Goal: Information Seeking & Learning: Learn about a topic

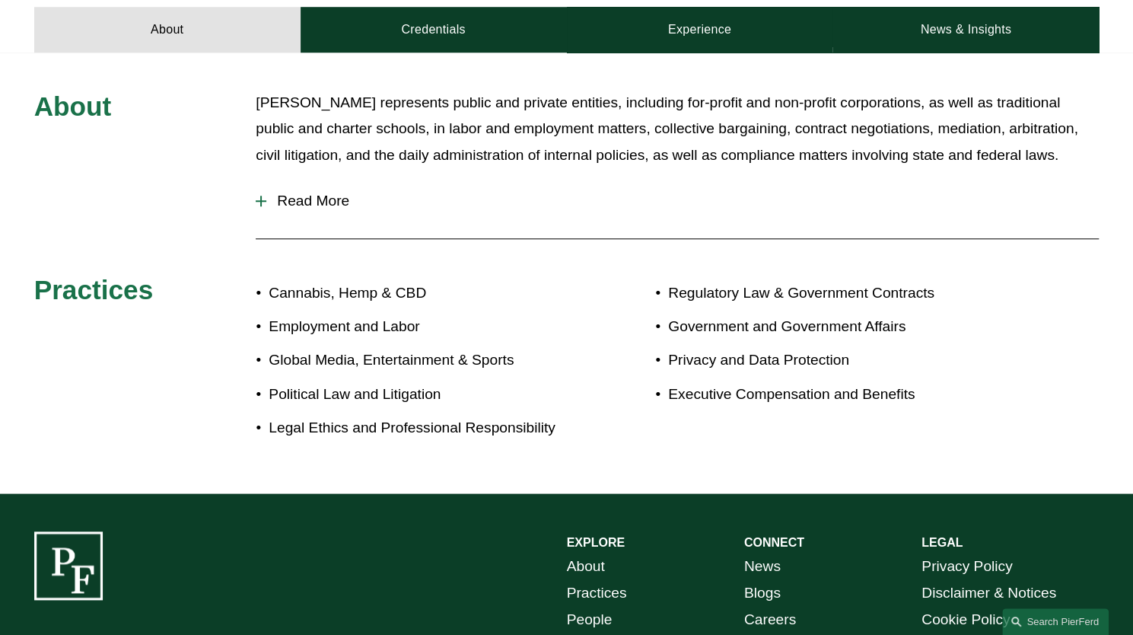
scroll to position [731, 0]
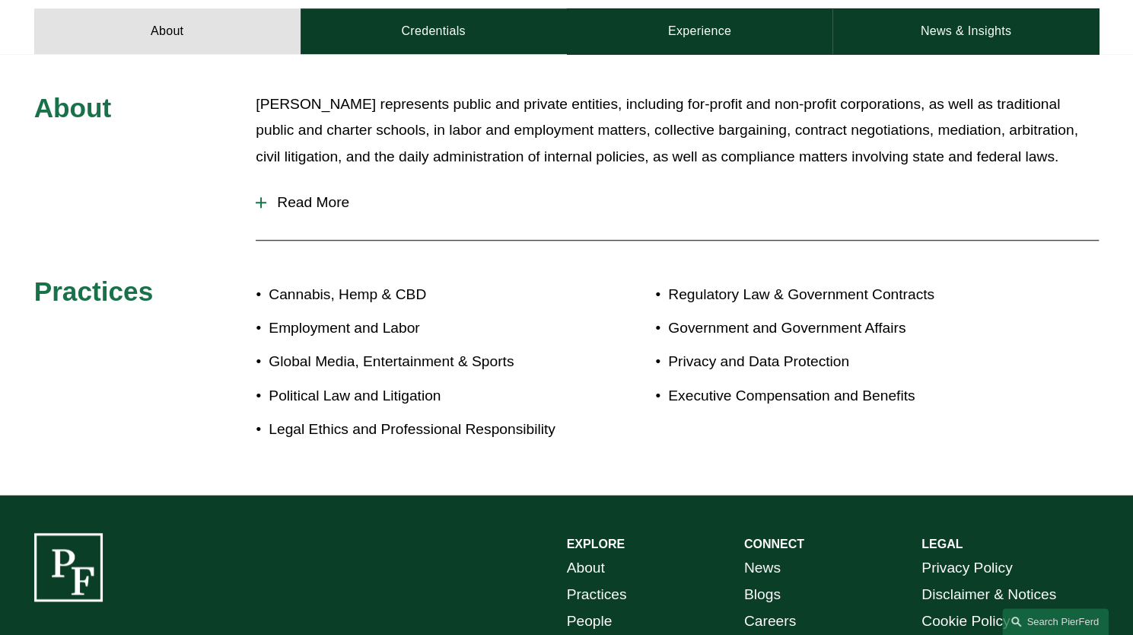
click at [335, 194] on span "Read More" at bounding box center [682, 202] width 833 height 17
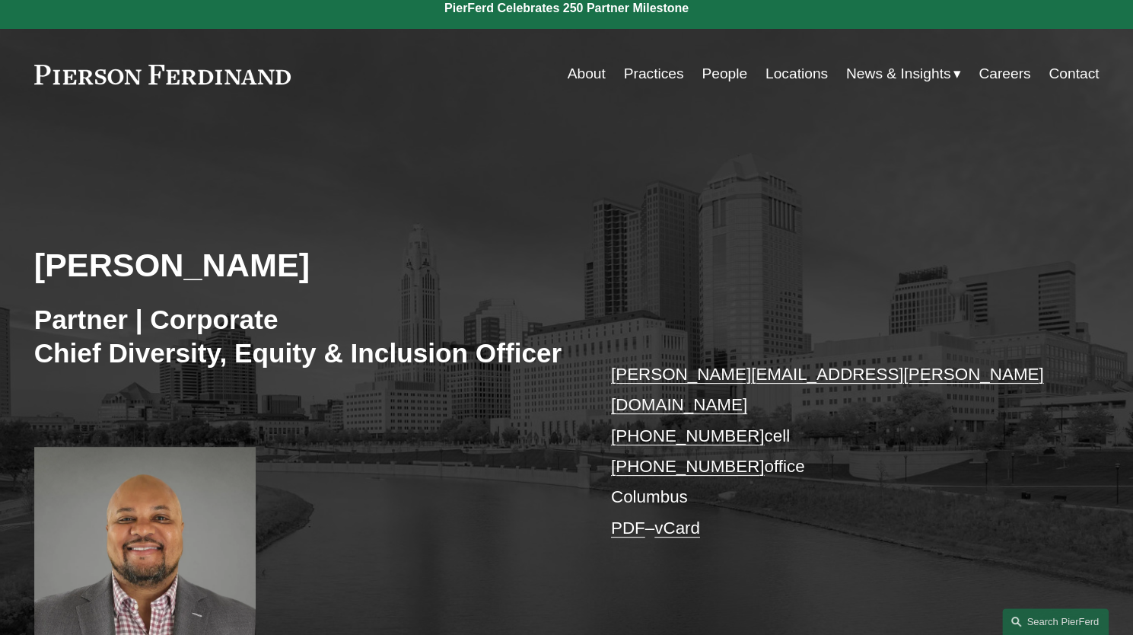
scroll to position [0, 0]
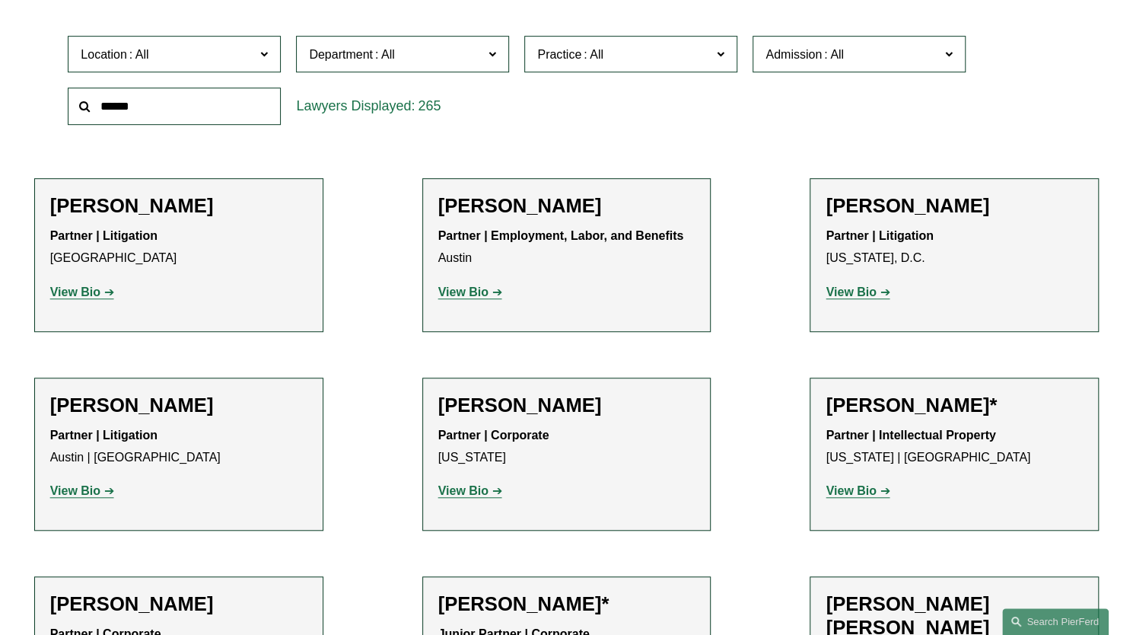
scroll to position [457, 0]
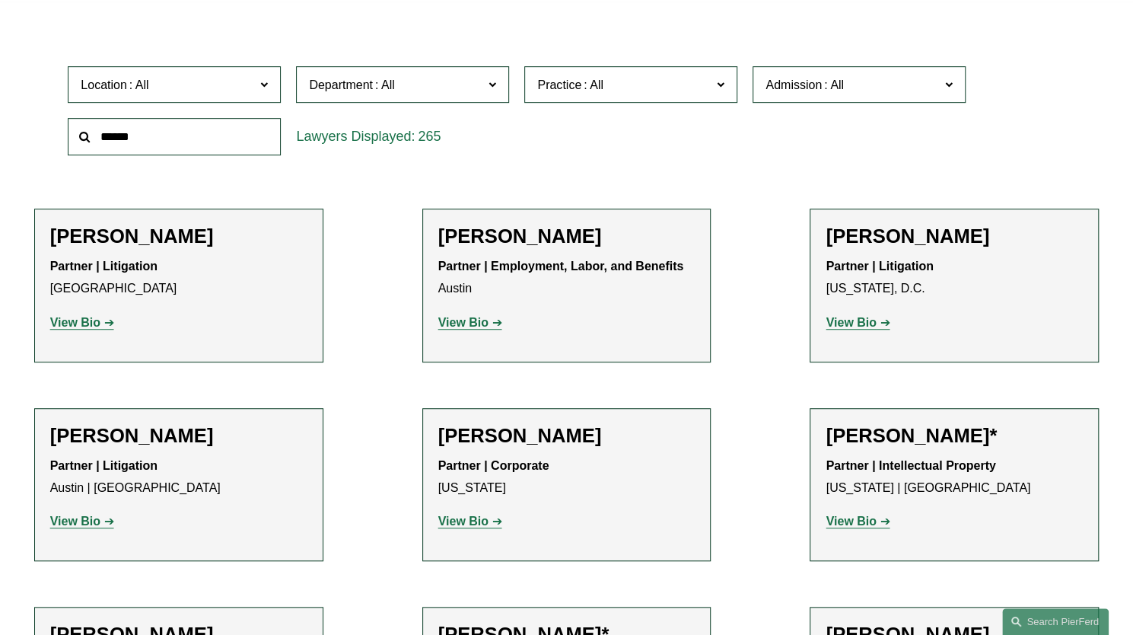
click at [215, 142] on input "text" at bounding box center [174, 136] width 213 height 37
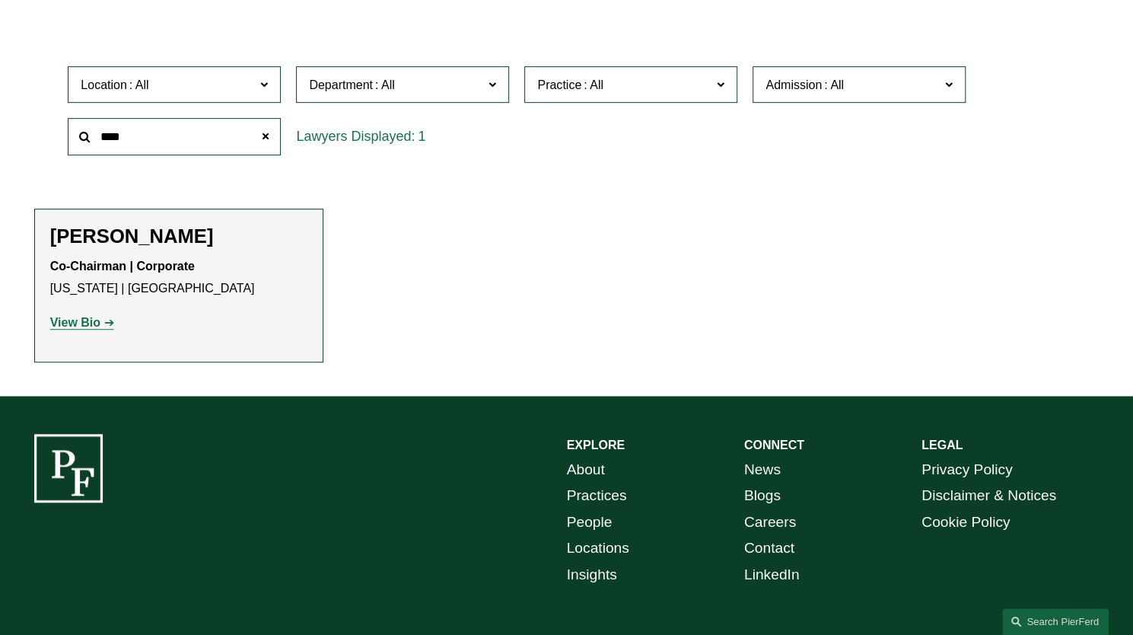
type input "****"
click at [173, 235] on h2 "Michael Pierson" at bounding box center [178, 237] width 257 height 24
click at [94, 323] on strong "View Bio" at bounding box center [75, 322] width 50 height 13
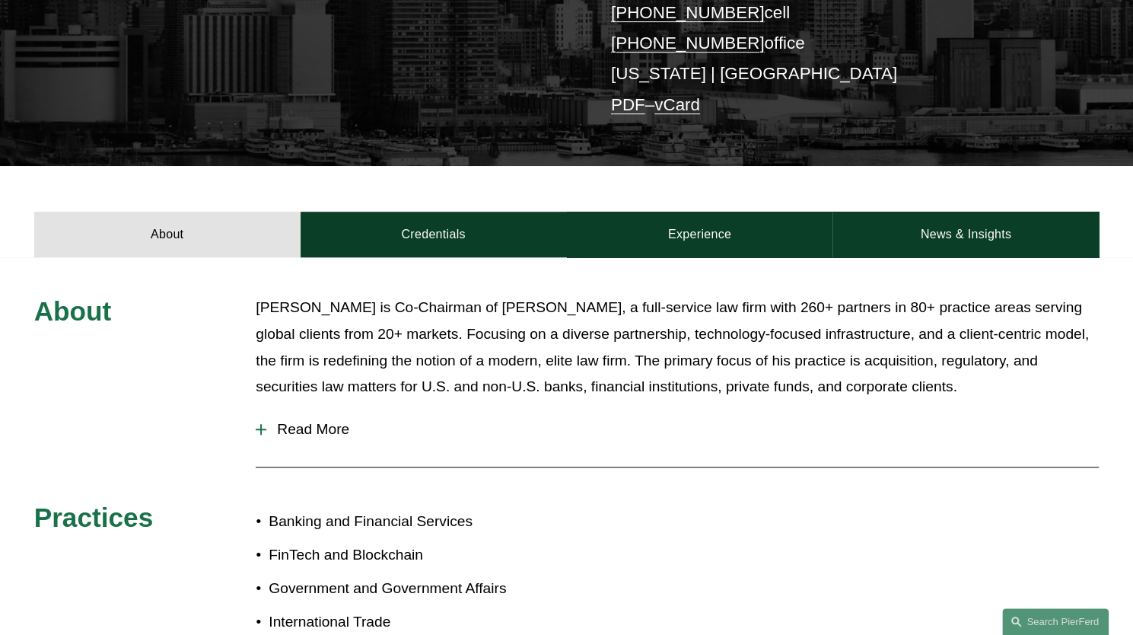
scroll to position [396, 0]
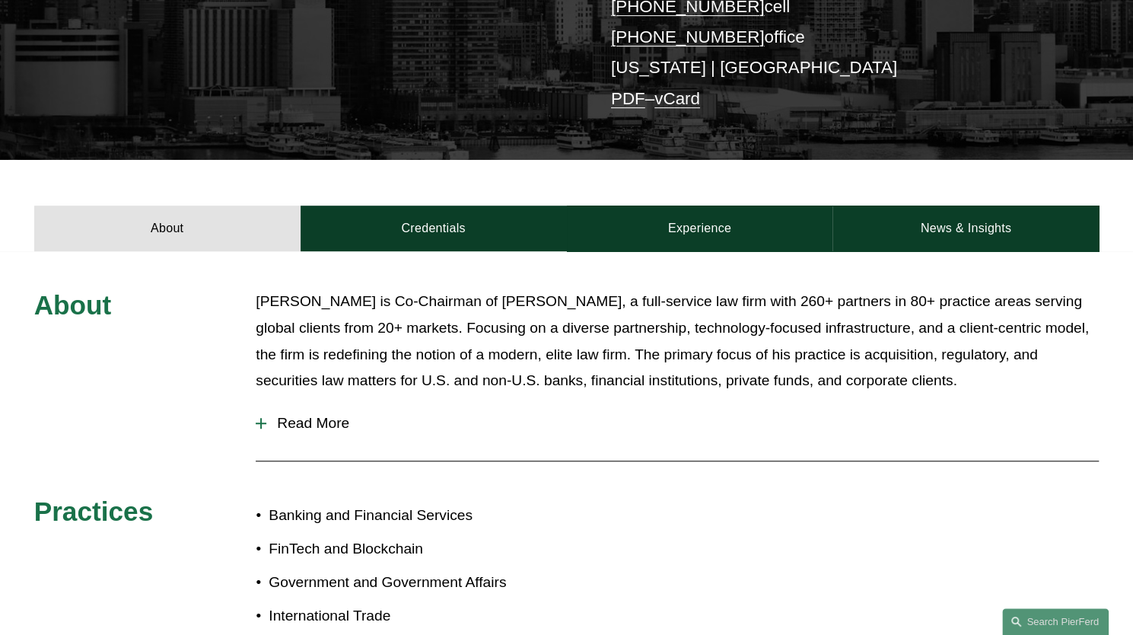
click at [302, 415] on span "Read More" at bounding box center [682, 423] width 833 height 17
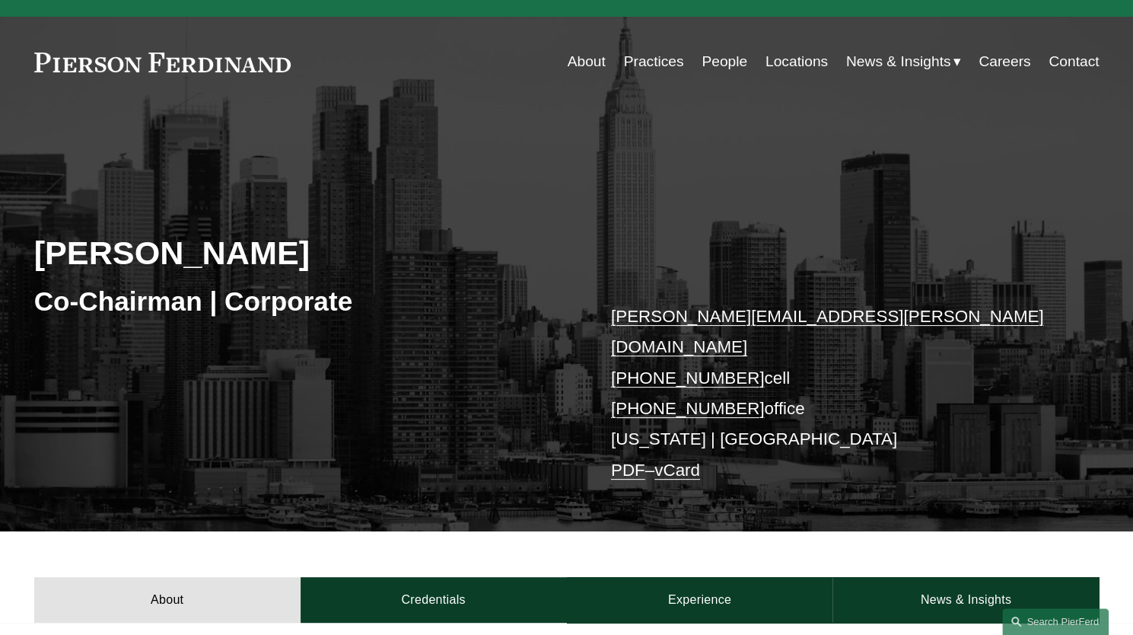
scroll to position [0, 0]
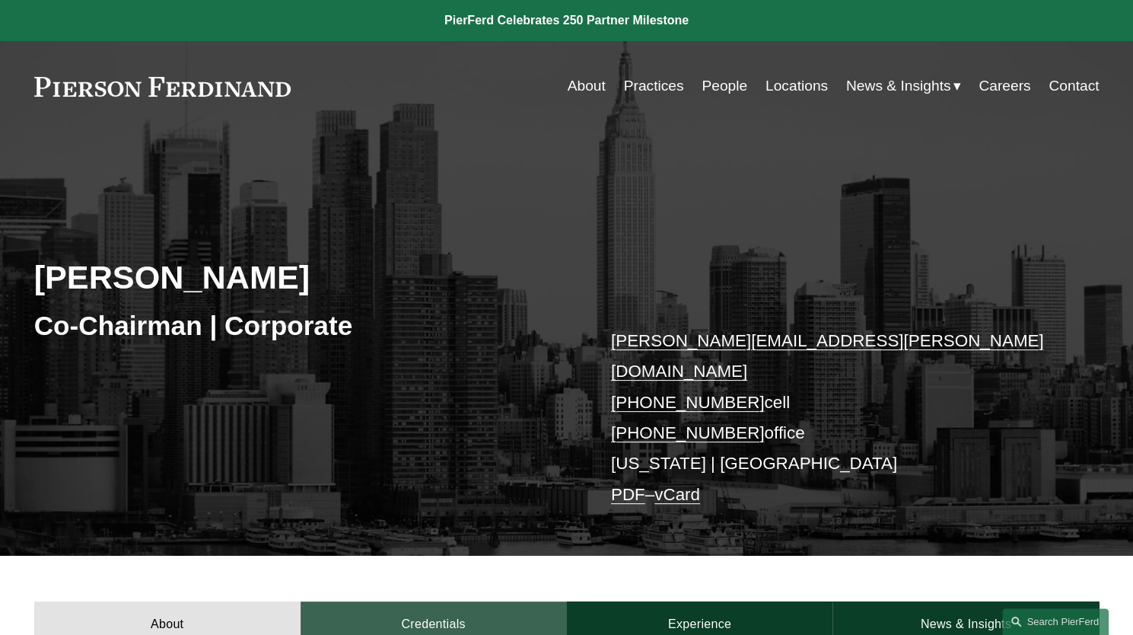
click at [403, 601] on link "Credentials" at bounding box center [434, 624] width 266 height 46
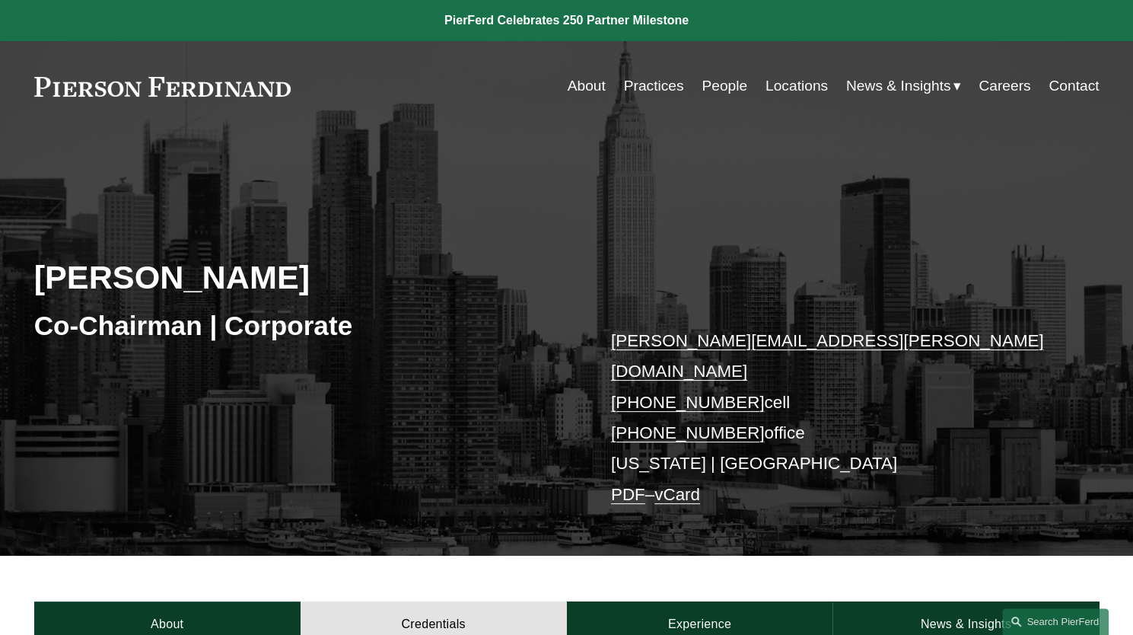
click at [702, 88] on link "People" at bounding box center [725, 86] width 46 height 29
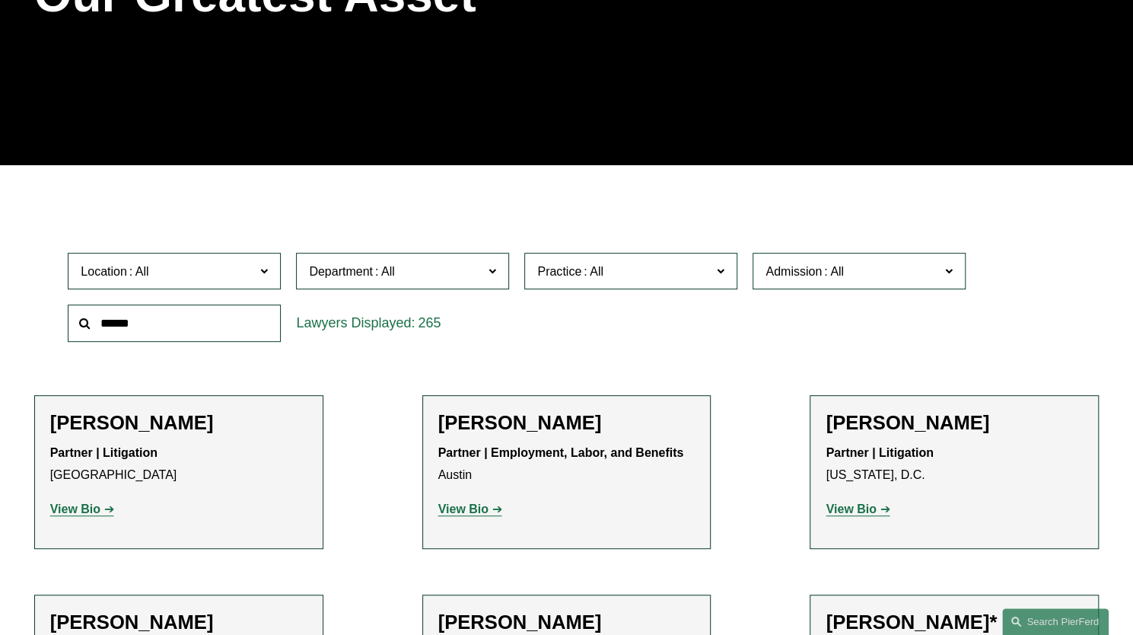
scroll to position [274, 0]
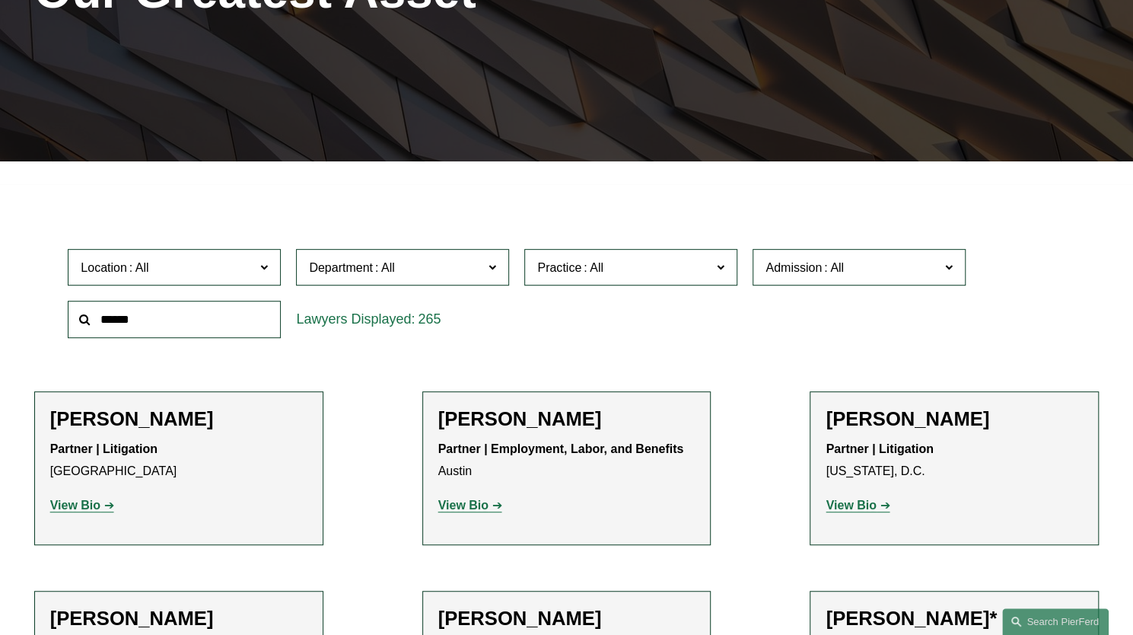
click at [197, 322] on input "text" at bounding box center [174, 319] width 213 height 37
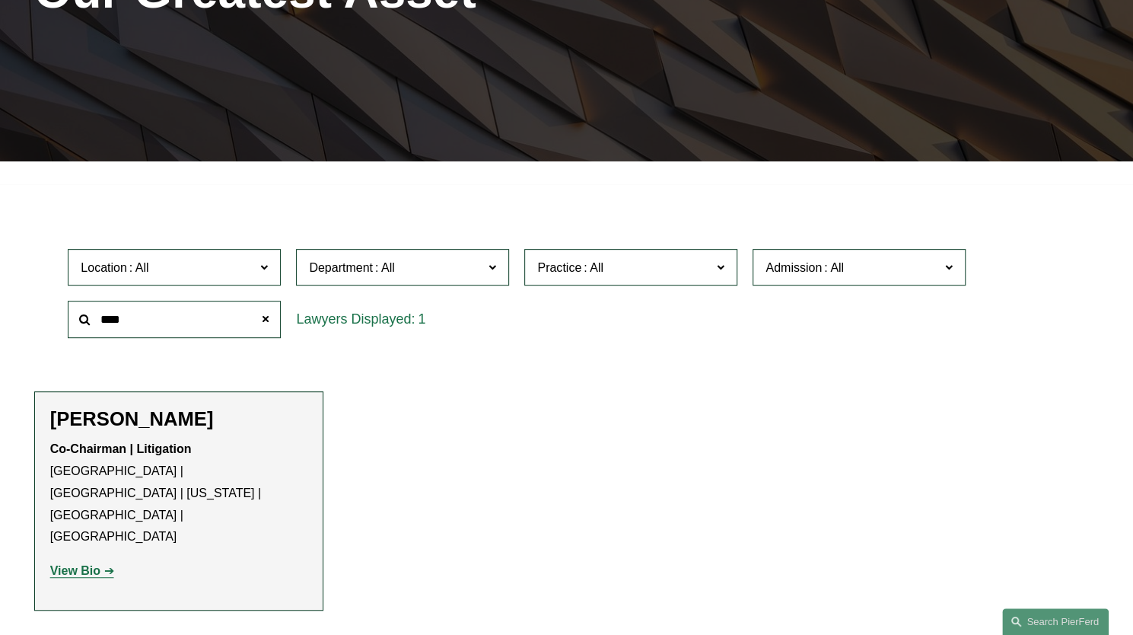
type input "****"
click at [67, 564] on strong "View Bio" at bounding box center [75, 570] width 50 height 13
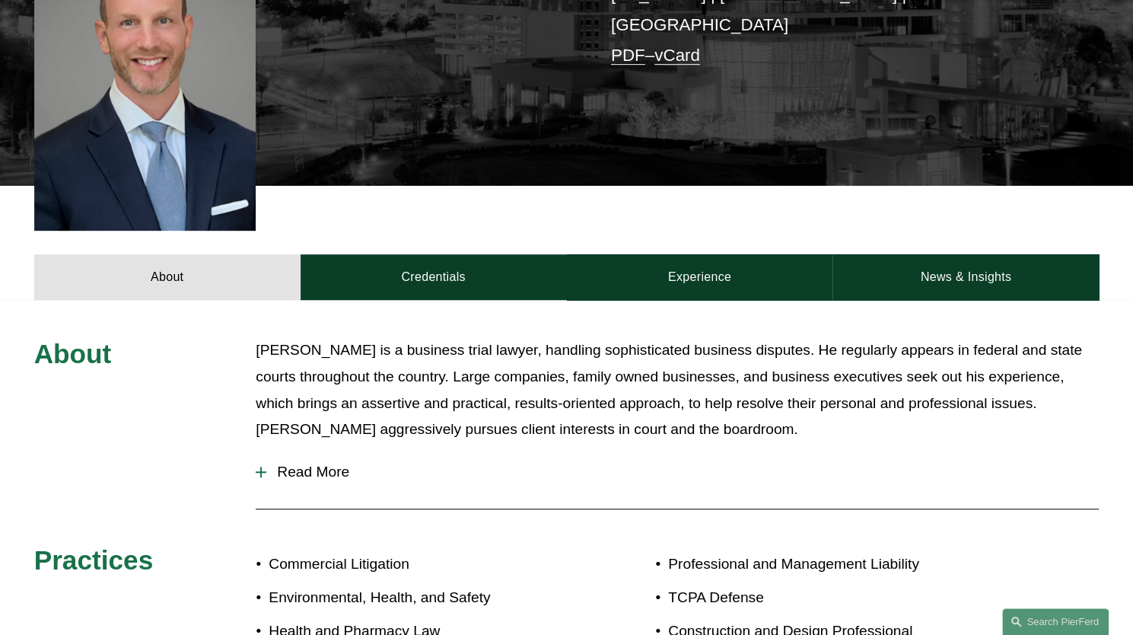
scroll to position [518, 0]
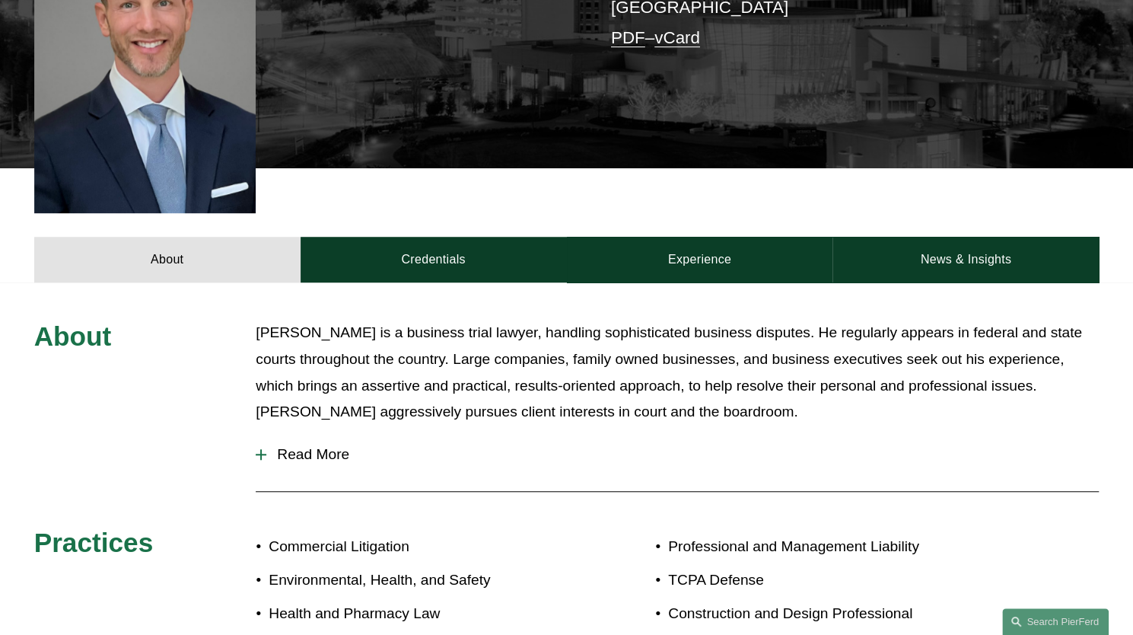
click at [327, 446] on span "Read More" at bounding box center [682, 454] width 833 height 17
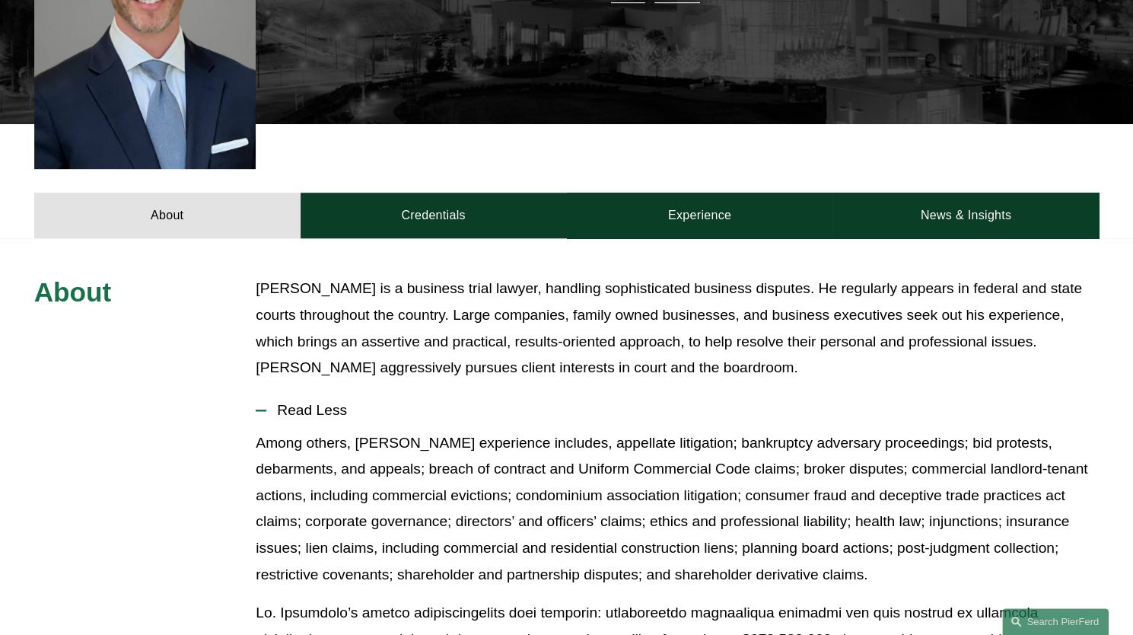
scroll to position [548, 0]
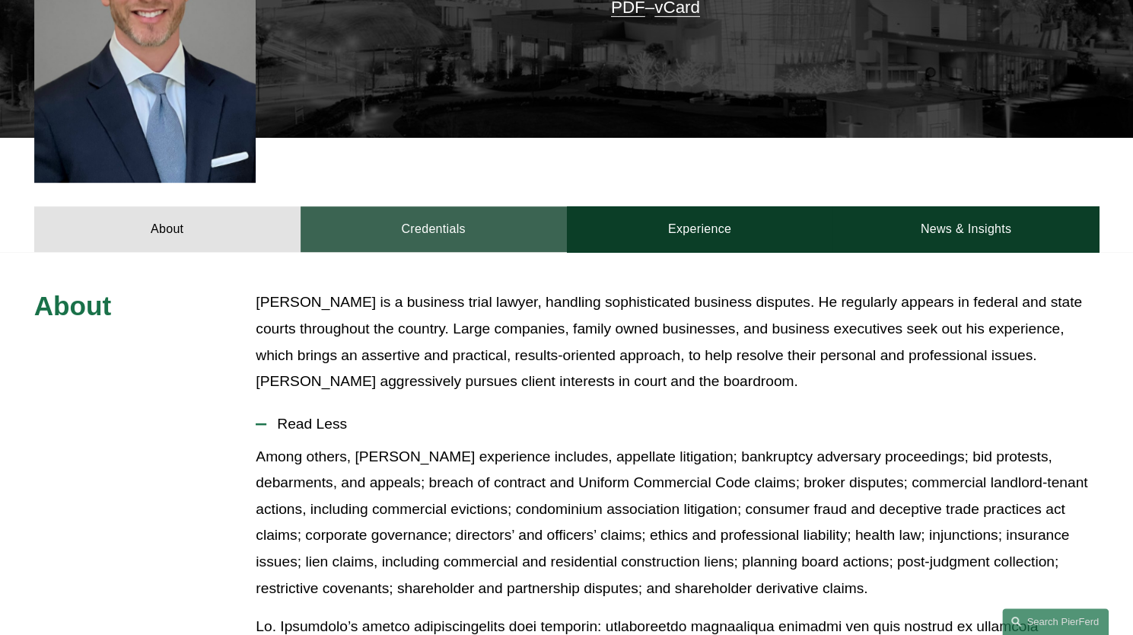
click at [438, 206] on link "Credentials" at bounding box center [434, 229] width 266 height 46
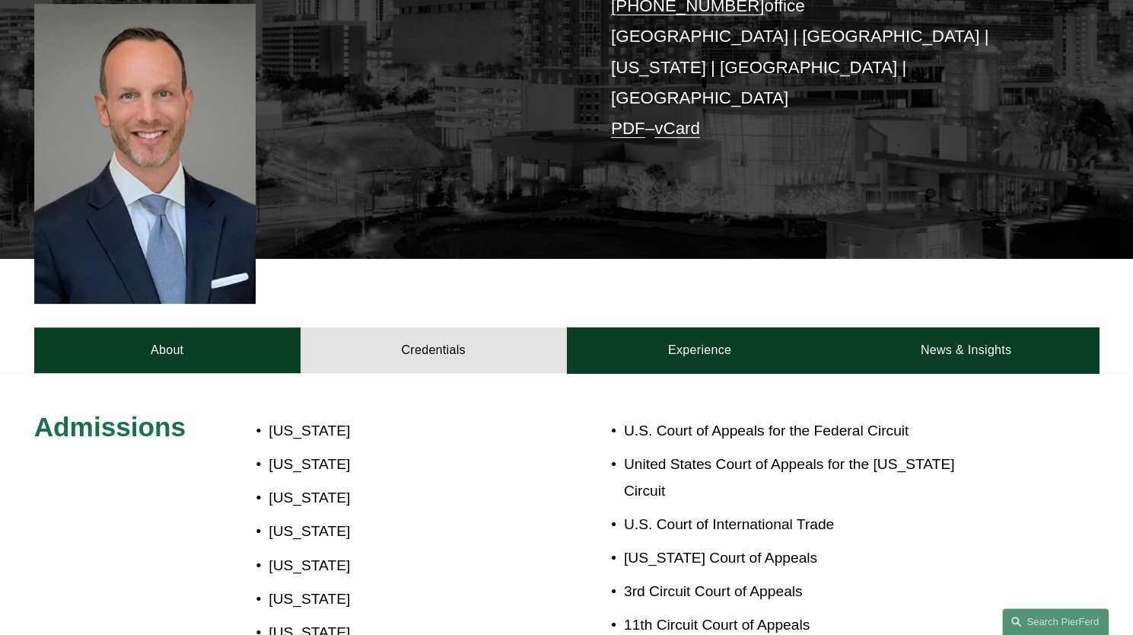
scroll to position [396, 0]
